Goal: Check status

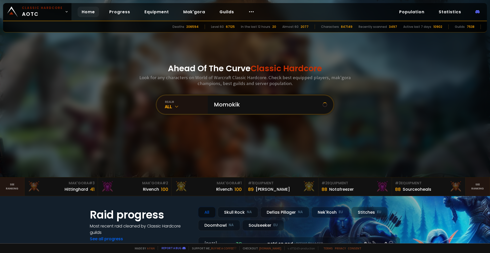
type input "Momokiki"
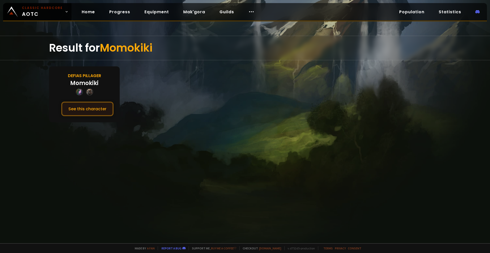
click at [66, 111] on button "See this character" at bounding box center [87, 109] width 52 height 15
